Goal: Information Seeking & Learning: Check status

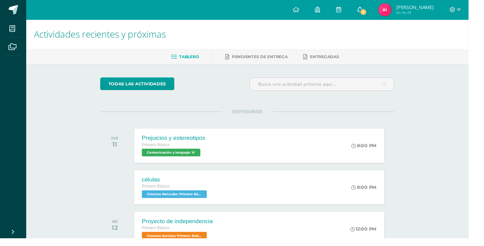
click at [382, 14] on link "7" at bounding box center [371, 10] width 21 height 20
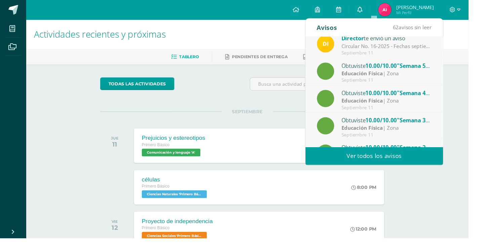
scroll to position [35, 0]
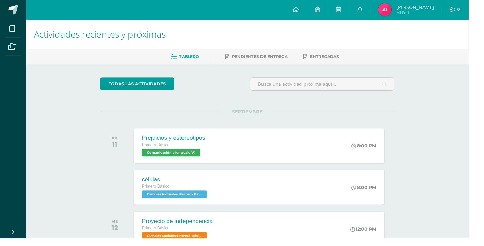
click at [443, 240] on div "Actividades recientes y próximas Tablero Pendientes de entrega Entregadas todas…" at bounding box center [255, 222] width 457 height 405
click at [404, 6] on img at bounding box center [397, 9] width 13 height 13
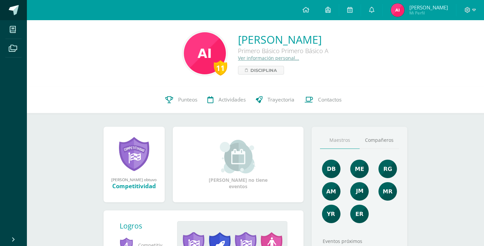
click at [14, 14] on span at bounding box center [14, 10] width 10 height 10
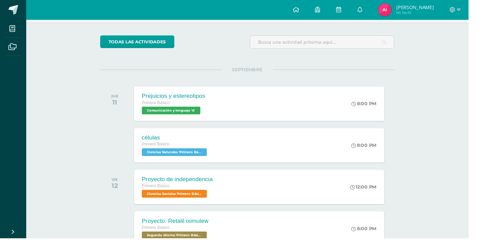
scroll to position [46, 0]
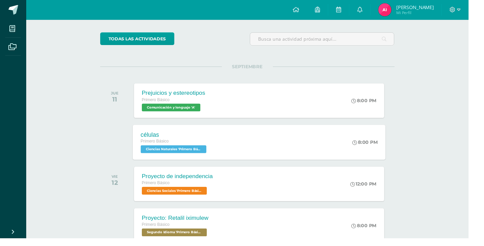
click at [286, 139] on div "células Primero Básico Ciencias Naturales 'Primero Básico A' 8:00 PM células Ci…" at bounding box center [267, 147] width 261 height 36
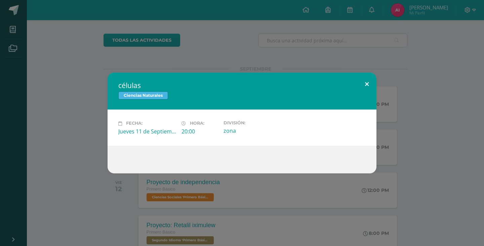
click at [368, 82] on button at bounding box center [366, 84] width 19 height 23
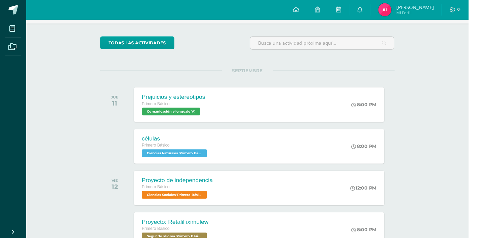
scroll to position [0, 0]
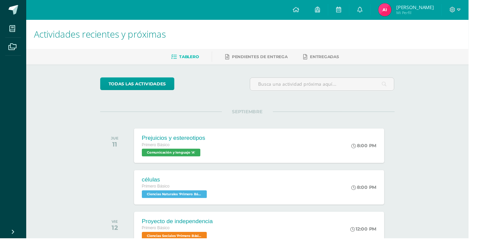
click at [404, 10] on img at bounding box center [397, 9] width 13 height 13
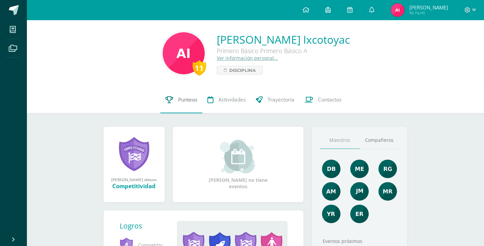
click at [183, 102] on span "Punteos" at bounding box center [187, 99] width 19 height 7
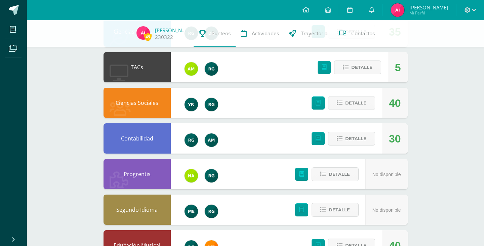
scroll to position [305, 0]
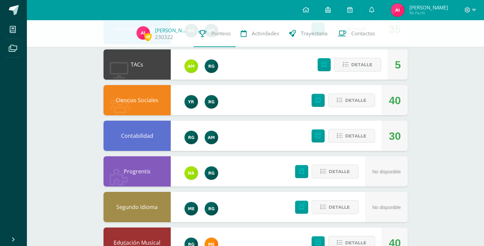
click at [386, 103] on div "40" at bounding box center [395, 100] width 26 height 30
click at [360, 97] on span "Detalle" at bounding box center [355, 100] width 21 height 12
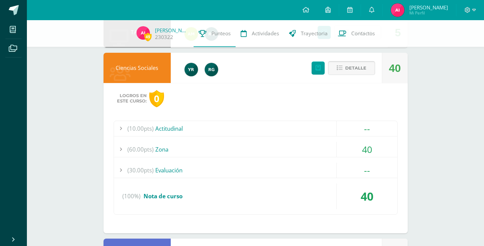
scroll to position [338, 0]
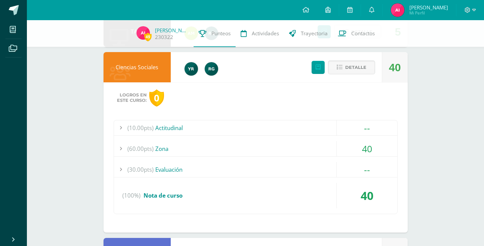
click at [336, 129] on div "--" at bounding box center [366, 127] width 61 height 15
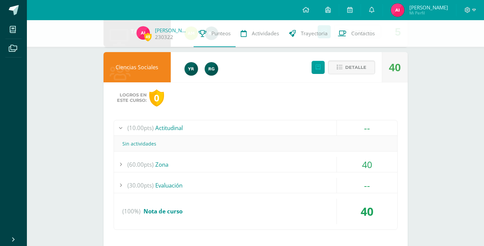
click at [307, 133] on div "(10.00pts) Actitudinal" at bounding box center [255, 127] width 283 height 15
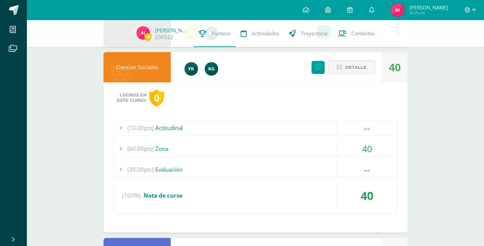
click at [309, 173] on div "(30.00pts) Evaluación" at bounding box center [255, 169] width 283 height 15
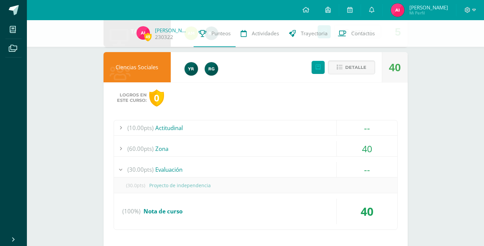
click at [369, 174] on div "--" at bounding box center [367, 169] width 60 height 15
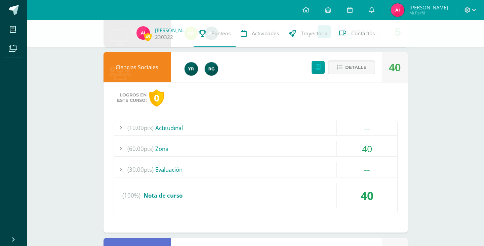
click at [371, 150] on div "40" at bounding box center [367, 148] width 60 height 15
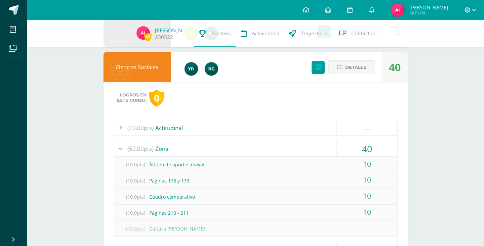
click at [368, 151] on div "40" at bounding box center [367, 148] width 60 height 15
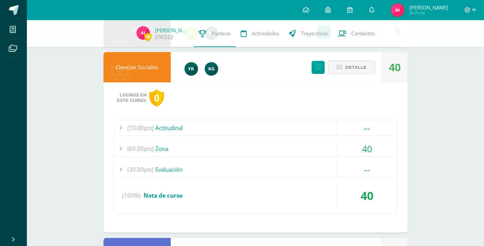
click at [371, 151] on div "40" at bounding box center [367, 148] width 60 height 15
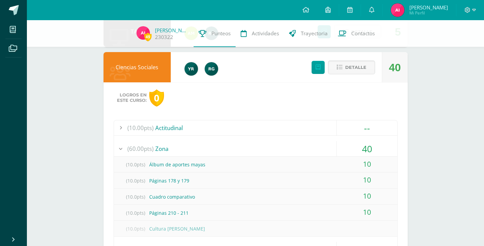
click at [284, 235] on div "(10.0pts) Cultura [PERSON_NAME]" at bounding box center [255, 228] width 283 height 15
click at [295, 237] on div "(10.00pts) Actitudinal -- Sin actividades (60.00pts) Zona 40" at bounding box center [256, 207] width 284 height 174
click at [298, 235] on div "(10.0pts) Álbum de aportes mayas 10 (10.0pts) Páginas 178 y 179 10 (10.0pts) Cu…" at bounding box center [255, 197] width 283 height 80
click at [370, 167] on div "10" at bounding box center [367, 164] width 60 height 15
click at [371, 153] on div "40" at bounding box center [367, 148] width 60 height 15
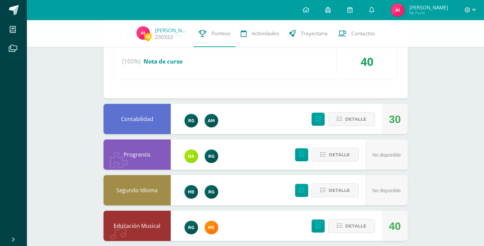
scroll to position [475, 0]
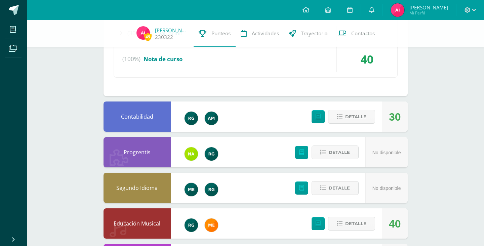
click at [403, 119] on div "30" at bounding box center [395, 116] width 26 height 30
click at [361, 118] on span "Detalle" at bounding box center [355, 117] width 21 height 12
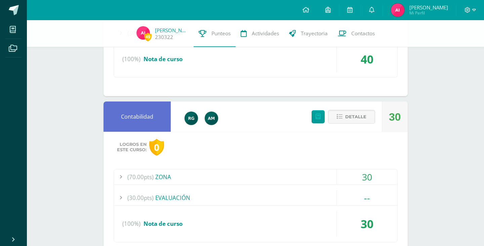
click at [369, 177] on div "30" at bounding box center [367, 176] width 60 height 15
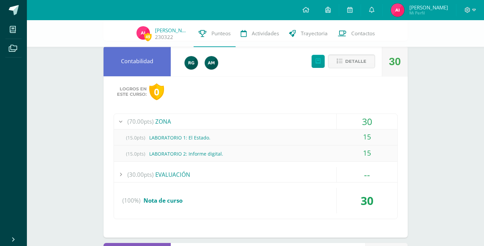
scroll to position [534, 0]
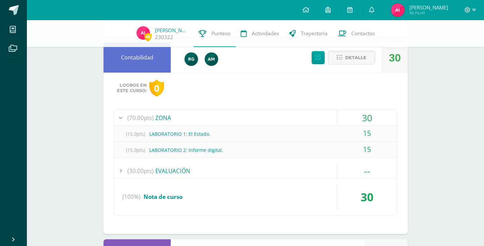
click at [374, 120] on div "30" at bounding box center [367, 117] width 60 height 15
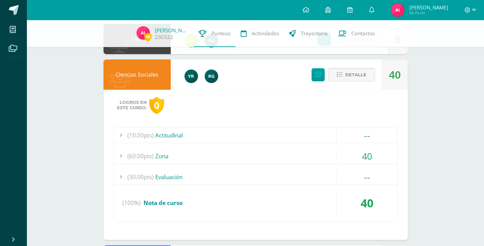
scroll to position [327, 0]
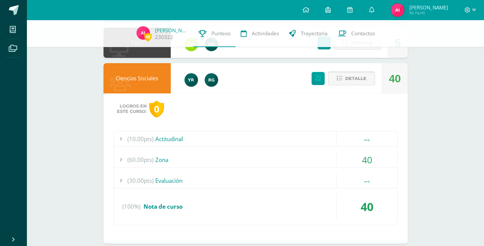
click at [355, 79] on span "Detalle" at bounding box center [355, 78] width 21 height 12
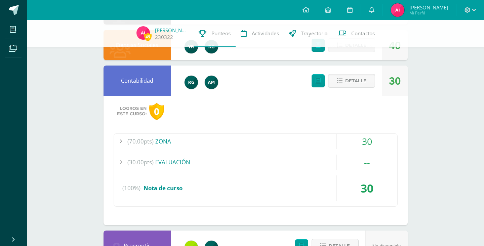
click at [359, 82] on span "Detalle" at bounding box center [355, 81] width 21 height 12
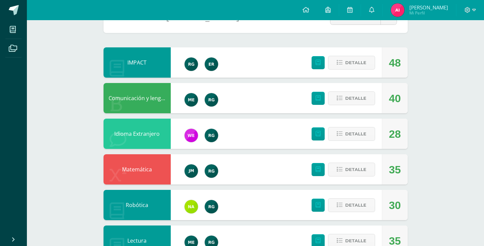
scroll to position [0, 0]
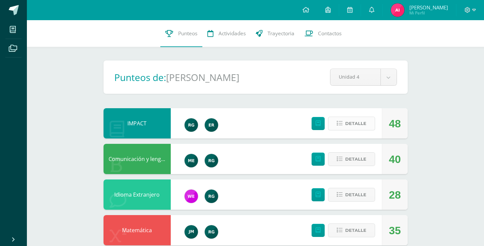
click at [340, 125] on icon at bounding box center [340, 124] width 6 height 6
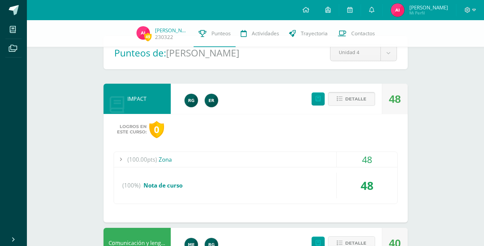
scroll to position [64, 0]
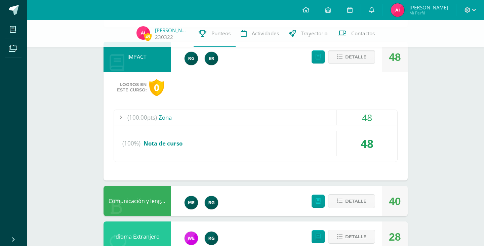
click at [177, 115] on div "(100.00pts) Zona" at bounding box center [255, 117] width 283 height 15
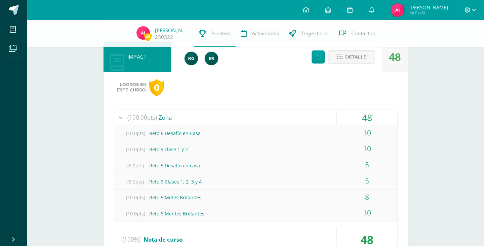
click at [371, 197] on div "8" at bounding box center [367, 196] width 60 height 15
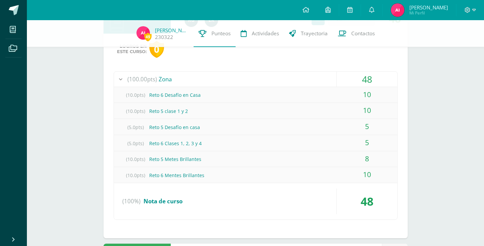
scroll to position [102, 0]
click at [285, 76] on div "(100.00pts) Zona" at bounding box center [255, 79] width 283 height 15
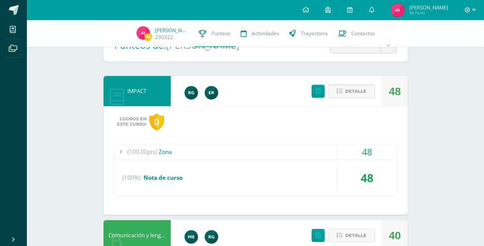
scroll to position [29, 0]
click at [317, 95] on link at bounding box center [317, 91] width 13 height 13
click at [355, 91] on span "Detalle" at bounding box center [355, 91] width 21 height 12
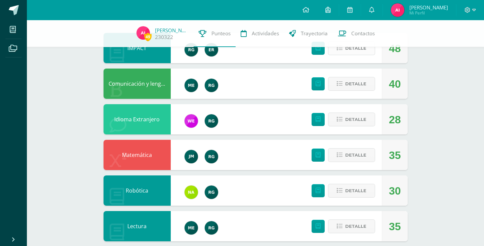
scroll to position [73, 0]
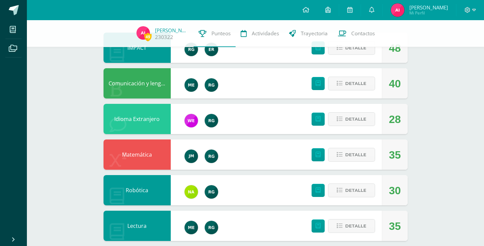
click at [355, 95] on div "Detalle" at bounding box center [341, 83] width 80 height 30
click at [357, 86] on span "Detalle" at bounding box center [355, 83] width 21 height 12
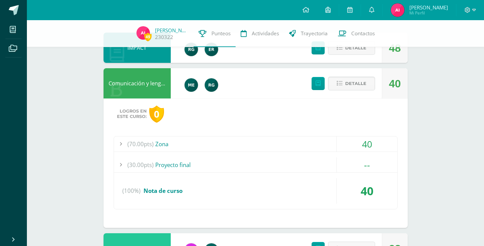
click at [365, 146] on div "40" at bounding box center [367, 143] width 60 height 15
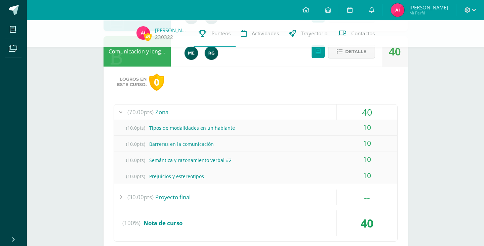
scroll to position [105, 0]
click at [361, 56] on span "Detalle" at bounding box center [355, 51] width 21 height 12
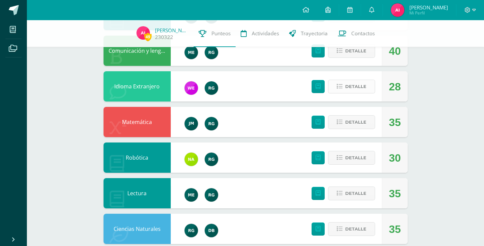
click at [364, 86] on span "Detalle" at bounding box center [355, 86] width 21 height 12
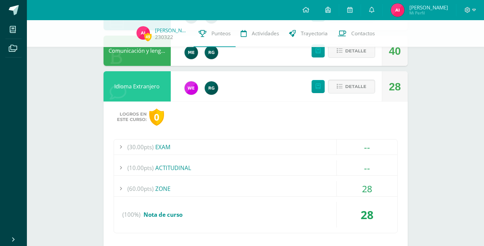
click at [339, 192] on div "28" at bounding box center [367, 188] width 60 height 15
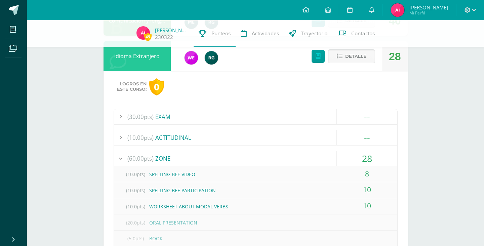
scroll to position [134, 0]
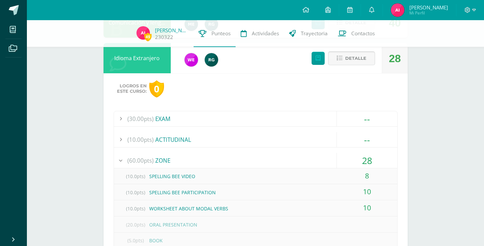
click at [358, 57] on span "Detalle" at bounding box center [355, 58] width 21 height 12
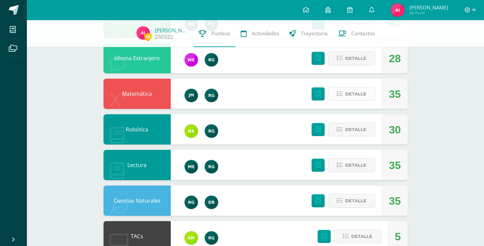
click at [357, 98] on span "Detalle" at bounding box center [355, 94] width 21 height 12
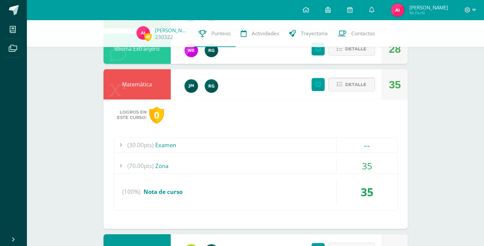
scroll to position [143, 0]
click at [310, 165] on div "(70.00pts) Zona" at bounding box center [255, 165] width 283 height 15
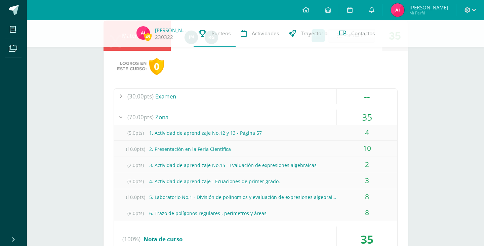
scroll to position [192, 0]
click at [372, 128] on div "4" at bounding box center [367, 131] width 60 height 15
click at [373, 132] on div "4" at bounding box center [367, 131] width 60 height 15
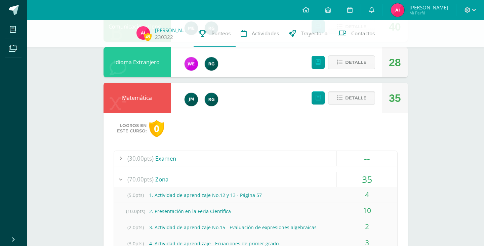
scroll to position [127, 0]
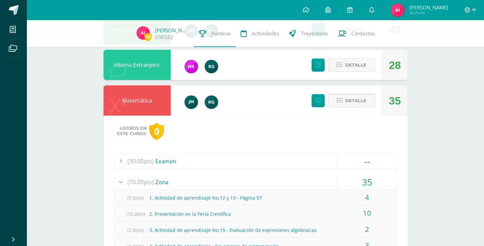
click at [349, 102] on span "Detalle" at bounding box center [355, 100] width 21 height 12
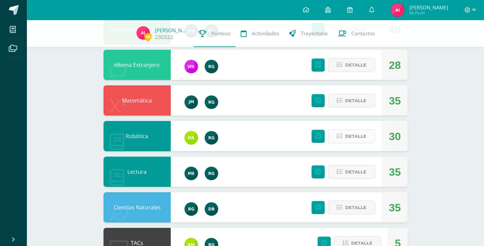
click at [362, 138] on span "Detalle" at bounding box center [355, 136] width 21 height 12
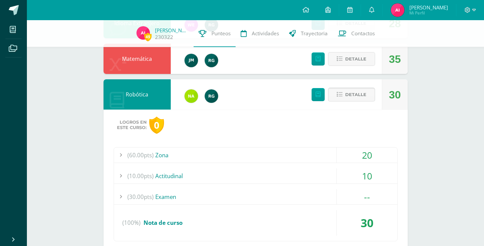
scroll to position [169, 0]
click at [373, 182] on div "10" at bounding box center [367, 175] width 60 height 15
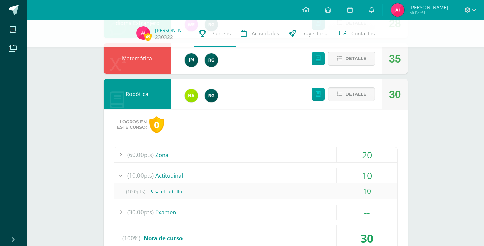
click at [378, 181] on div "10" at bounding box center [367, 175] width 60 height 15
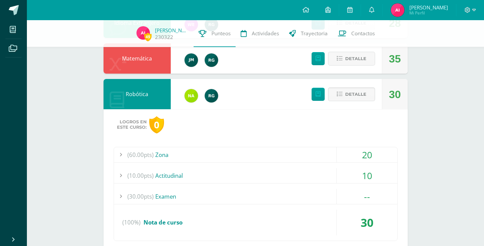
click at [380, 156] on div "20" at bounding box center [367, 154] width 60 height 15
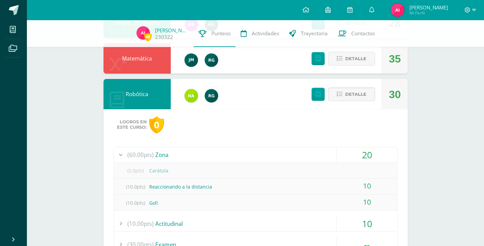
click at [383, 157] on div "20" at bounding box center [367, 154] width 60 height 15
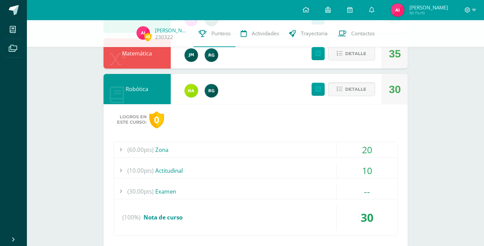
scroll to position [175, 0]
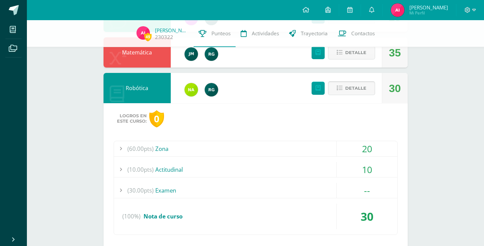
click at [356, 91] on span "Detalle" at bounding box center [355, 88] width 21 height 12
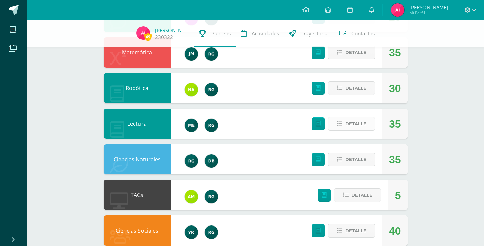
click at [352, 126] on span "Detalle" at bounding box center [355, 124] width 21 height 12
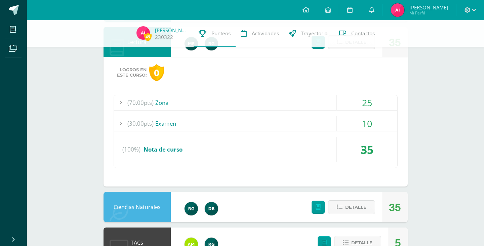
scroll to position [257, 0]
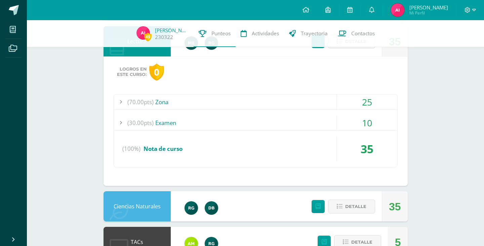
click at [376, 94] on div "25" at bounding box center [367, 101] width 60 height 15
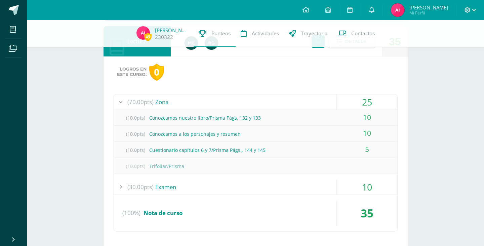
click at [374, 101] on div "25" at bounding box center [367, 101] width 60 height 15
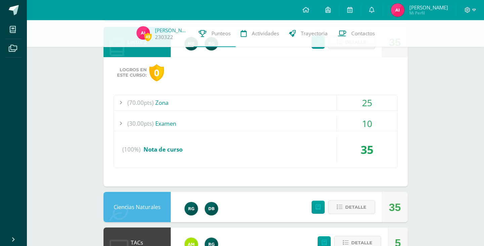
scroll to position [257, 0]
click at [377, 122] on div "10" at bounding box center [367, 123] width 60 height 15
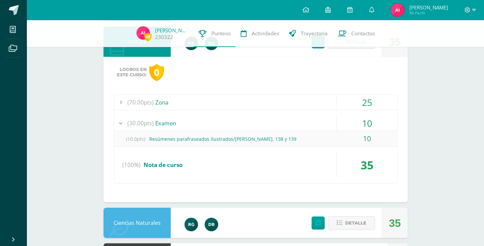
click at [361, 138] on div "10" at bounding box center [367, 138] width 60 height 15
click at [367, 127] on div "10" at bounding box center [367, 123] width 60 height 15
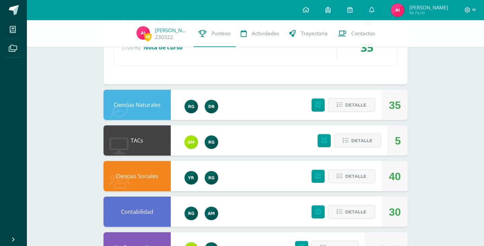
scroll to position [363, 0]
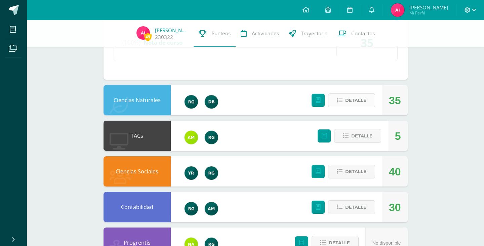
click at [358, 102] on span "Detalle" at bounding box center [355, 100] width 21 height 12
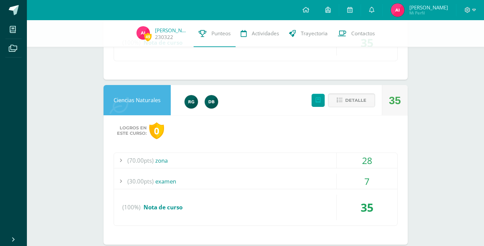
click at [376, 180] on div "7" at bounding box center [367, 181] width 60 height 15
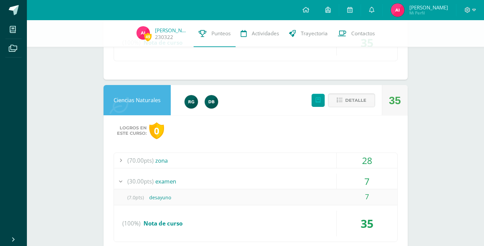
click at [369, 182] on div "7" at bounding box center [367, 181] width 60 height 15
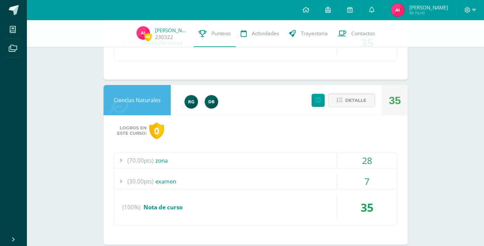
click at [370, 182] on div "7" at bounding box center [367, 181] width 60 height 15
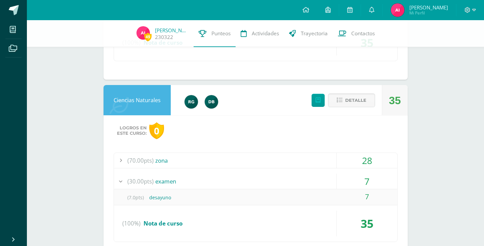
click at [371, 186] on div "7" at bounding box center [367, 181] width 60 height 15
